Goal: Information Seeking & Learning: Stay updated

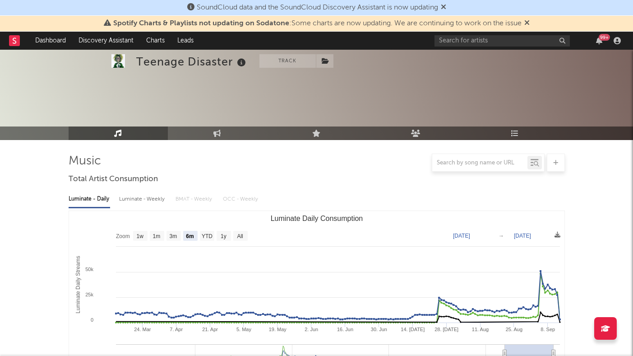
select select "6m"
select select "1w"
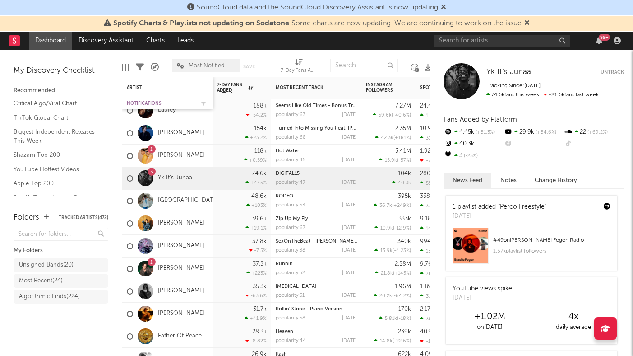
click at [152, 101] on div "Notifications" at bounding box center [161, 103] width 68 height 5
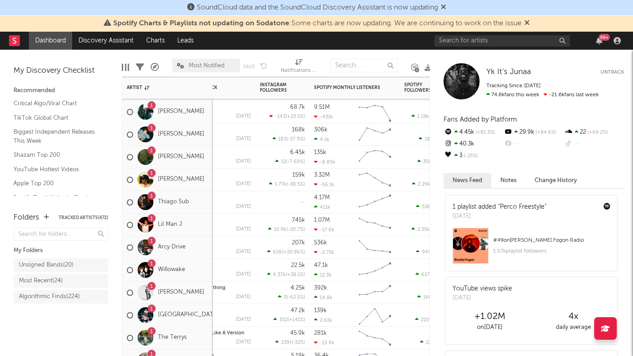
click at [208, 255] on div "1 Arcy Drive" at bounding box center [167, 247] width 90 height 23
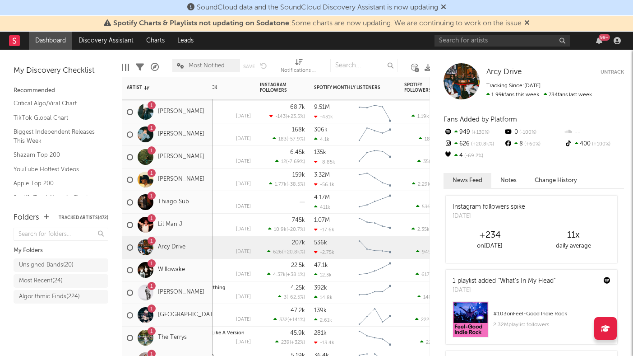
click at [204, 279] on div "1 Willowake" at bounding box center [167, 270] width 90 height 23
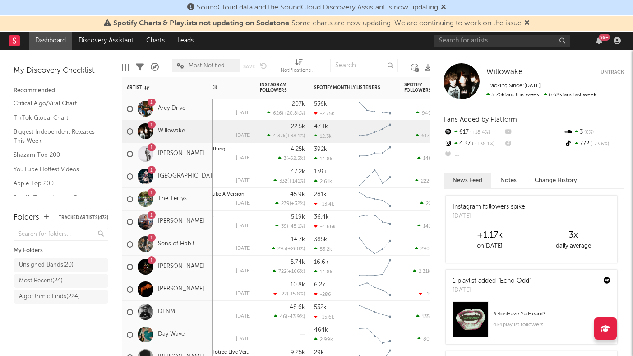
click at [206, 276] on div "1 Davis Cook" at bounding box center [167, 267] width 90 height 23
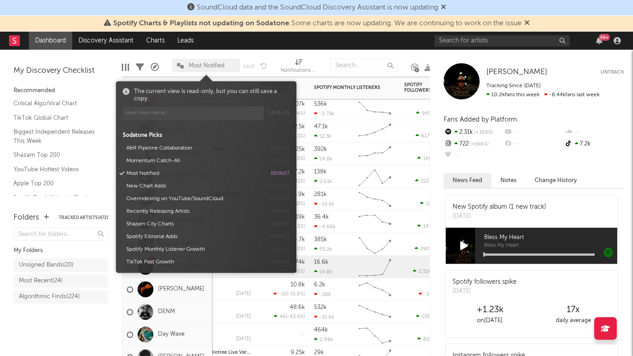
click at [204, 68] on span "Most Notified" at bounding box center [207, 66] width 36 height 6
click at [166, 165] on button "Momentum Catch-All" at bounding box center [194, 160] width 143 height 13
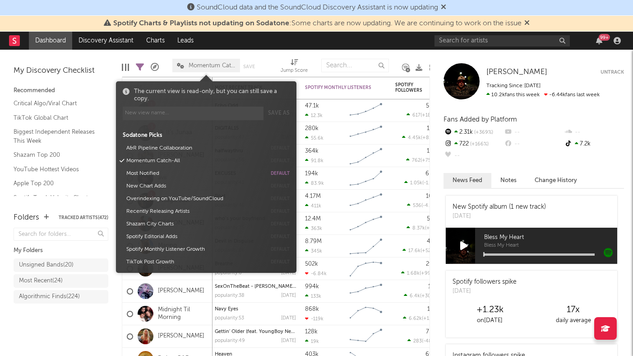
click at [93, 335] on div "Folders Tracked Artists ( 472 ) My Folders Unsigned Bands ( 20 ) Most Recent ( …" at bounding box center [61, 279] width 122 height 153
